Goal: Task Accomplishment & Management: Manage account settings

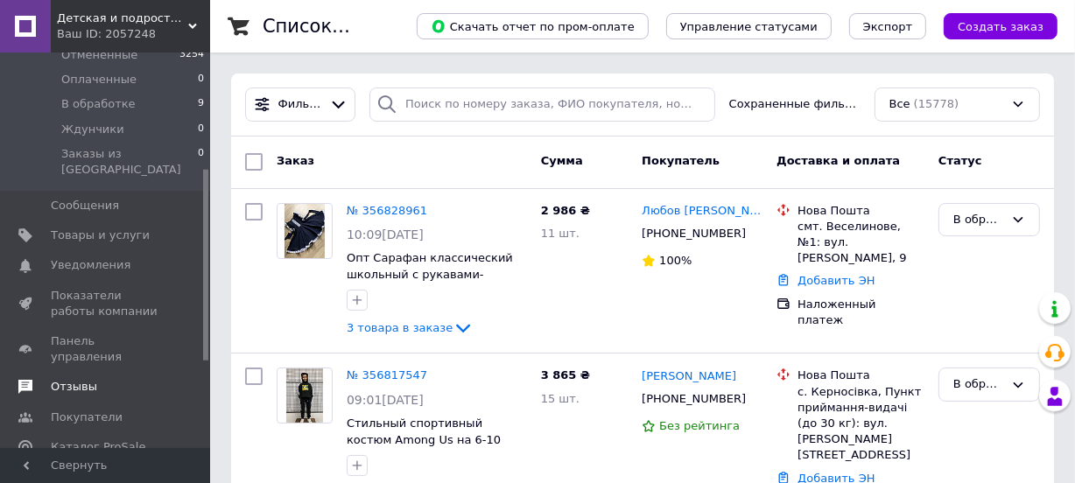
scroll to position [238, 0]
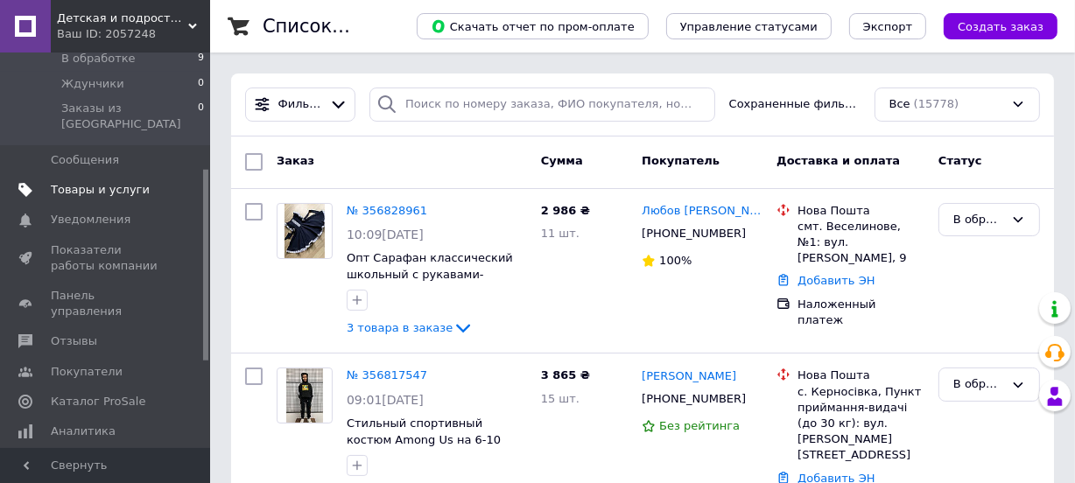
click at [111, 182] on span "Товары и услуги" at bounding box center [100, 190] width 99 height 16
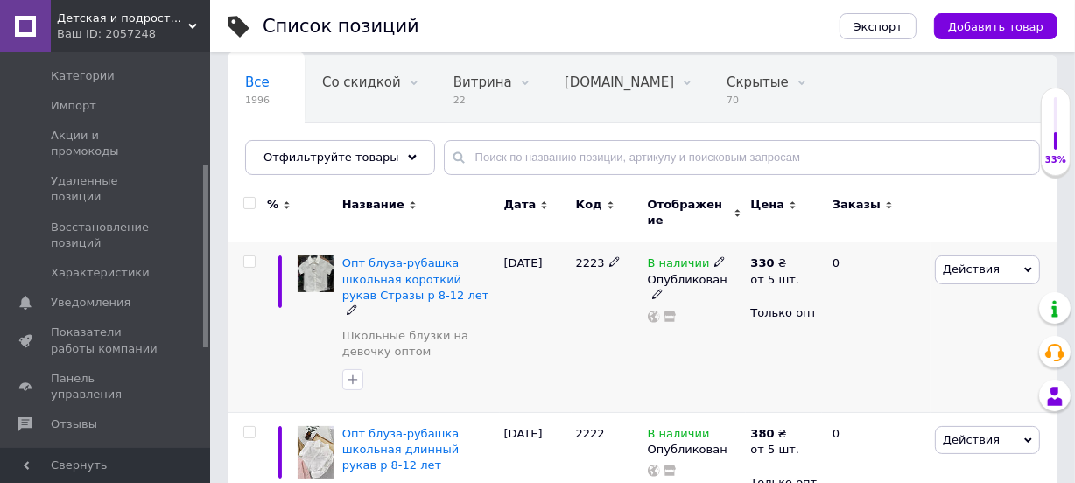
scroll to position [238, 0]
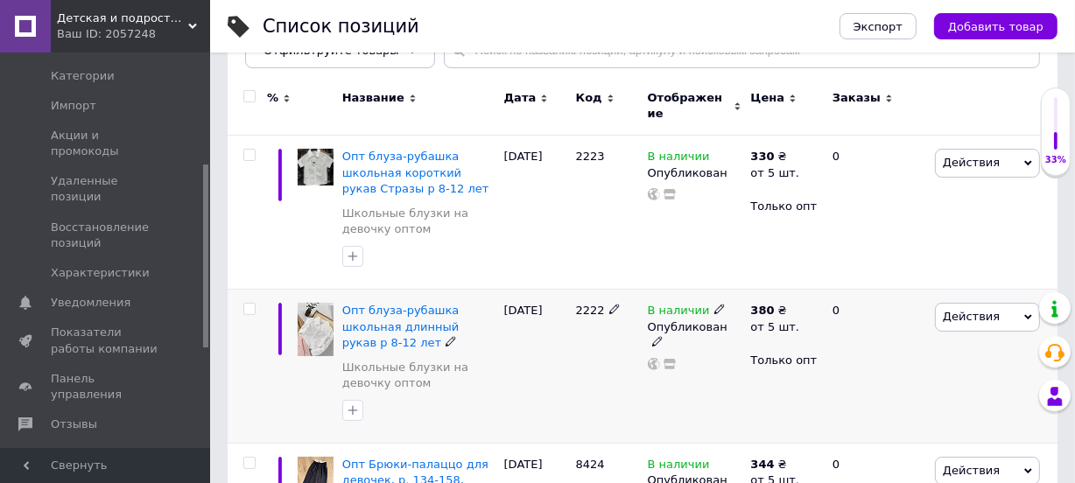
click at [248, 304] on input "checkbox" at bounding box center [248, 309] width 11 height 11
checkbox input "true"
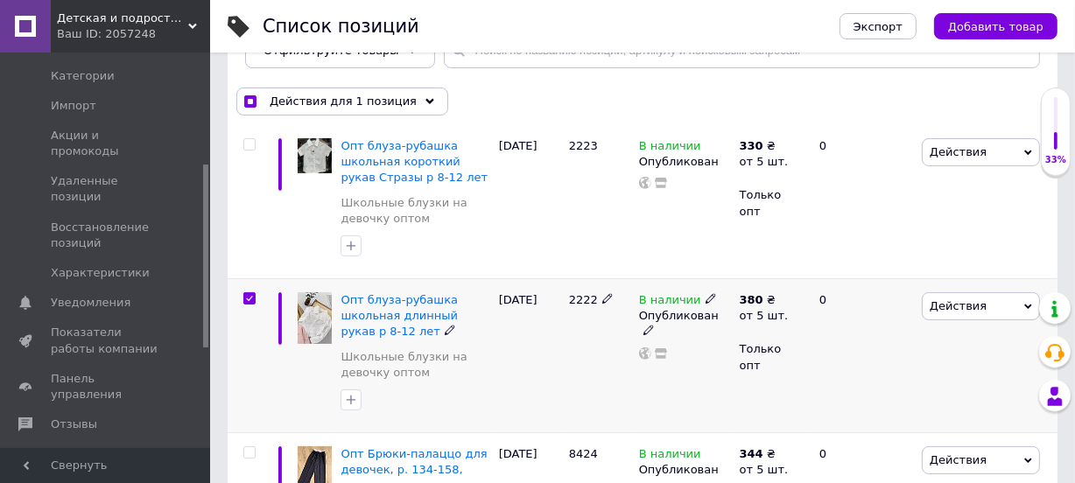
click at [973, 306] on span "Действия" at bounding box center [958, 305] width 57 height 13
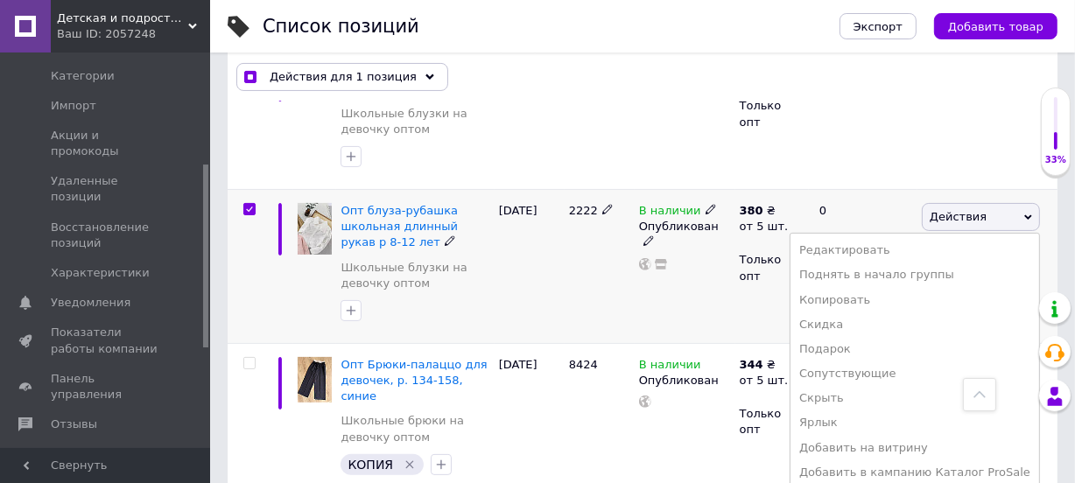
scroll to position [477, 0]
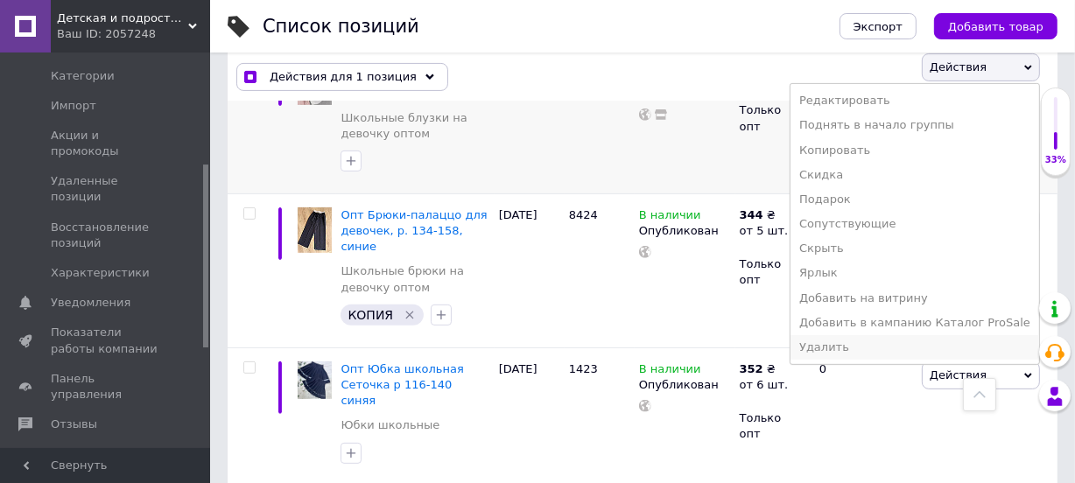
click at [866, 347] on li "Удалить" at bounding box center [914, 347] width 249 height 25
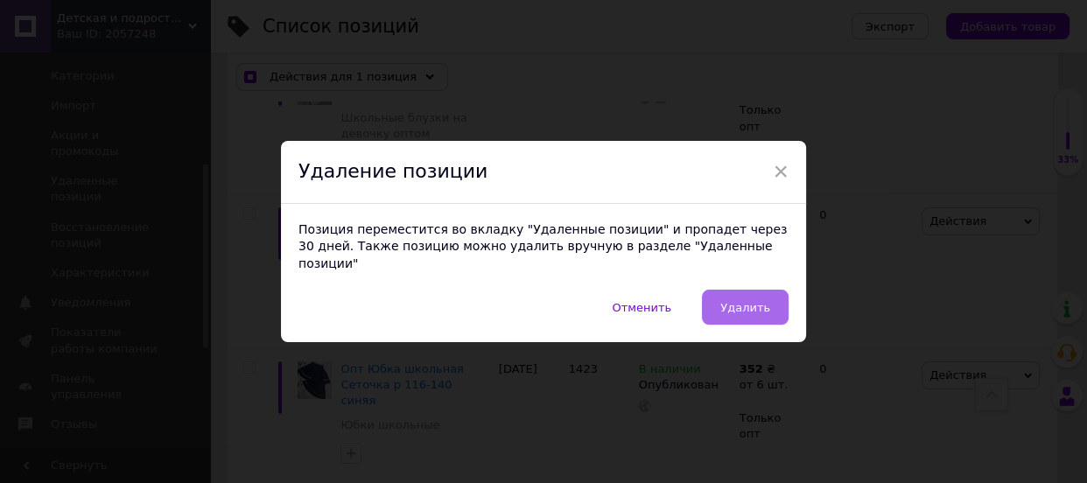
click at [743, 301] on span "Удалить" at bounding box center [745, 307] width 50 height 13
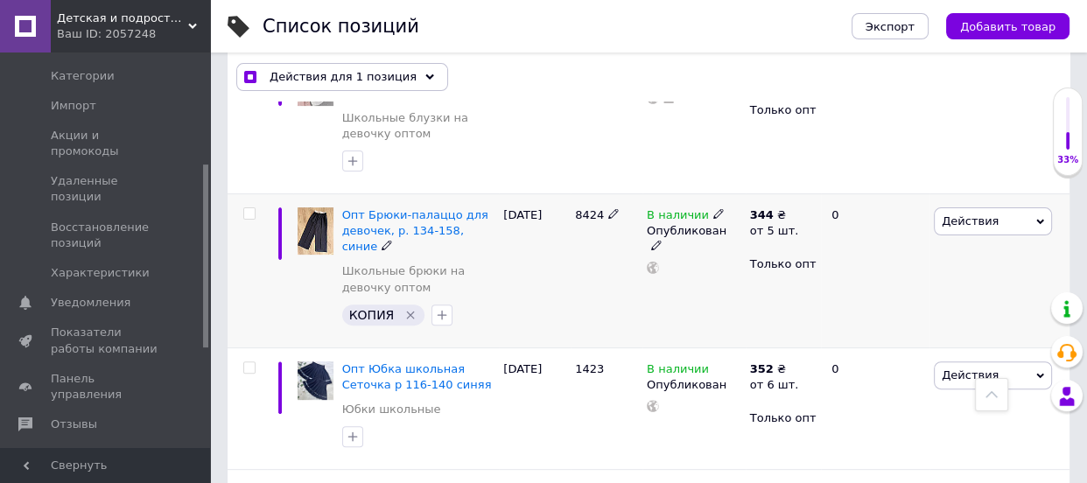
checkbox input "true"
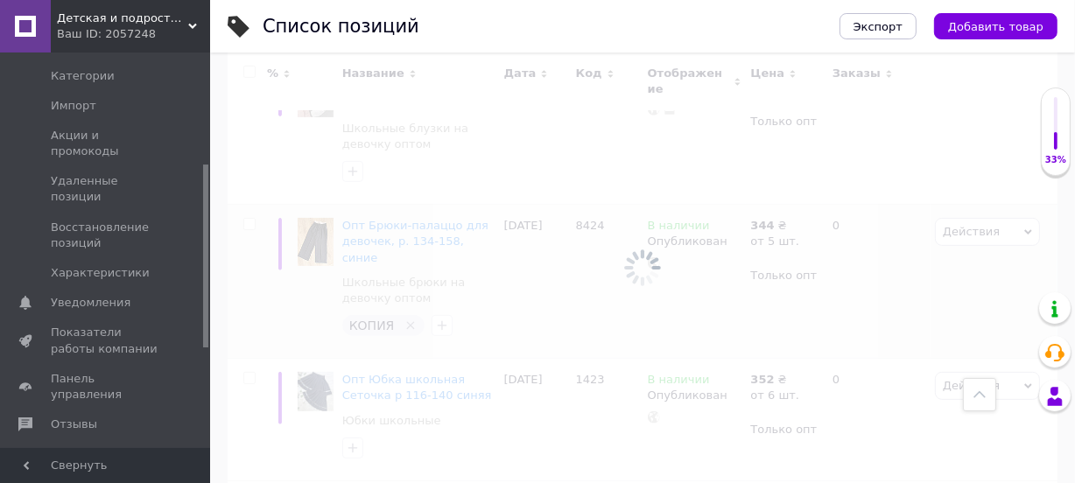
checkbox input "false"
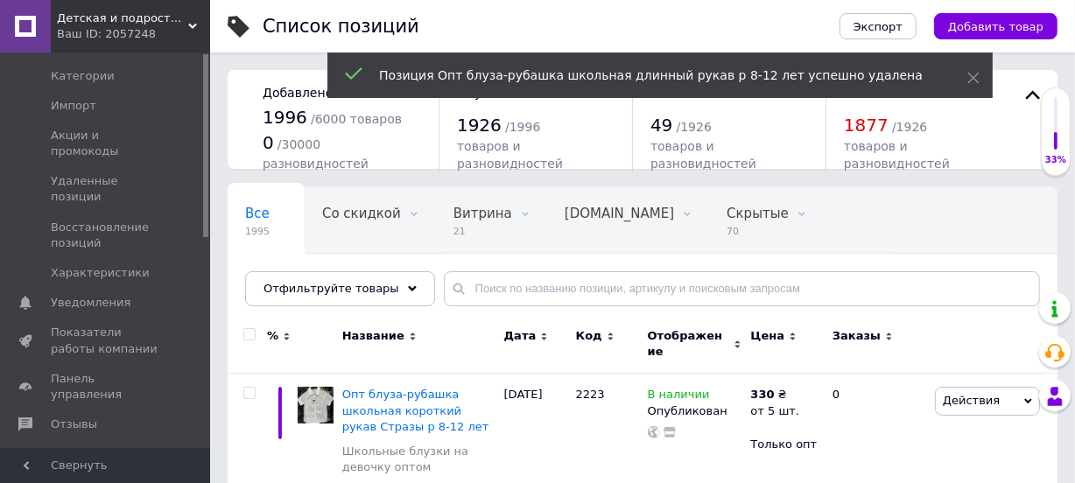
scroll to position [0, 0]
